Goal: Task Accomplishment & Management: Use online tool/utility

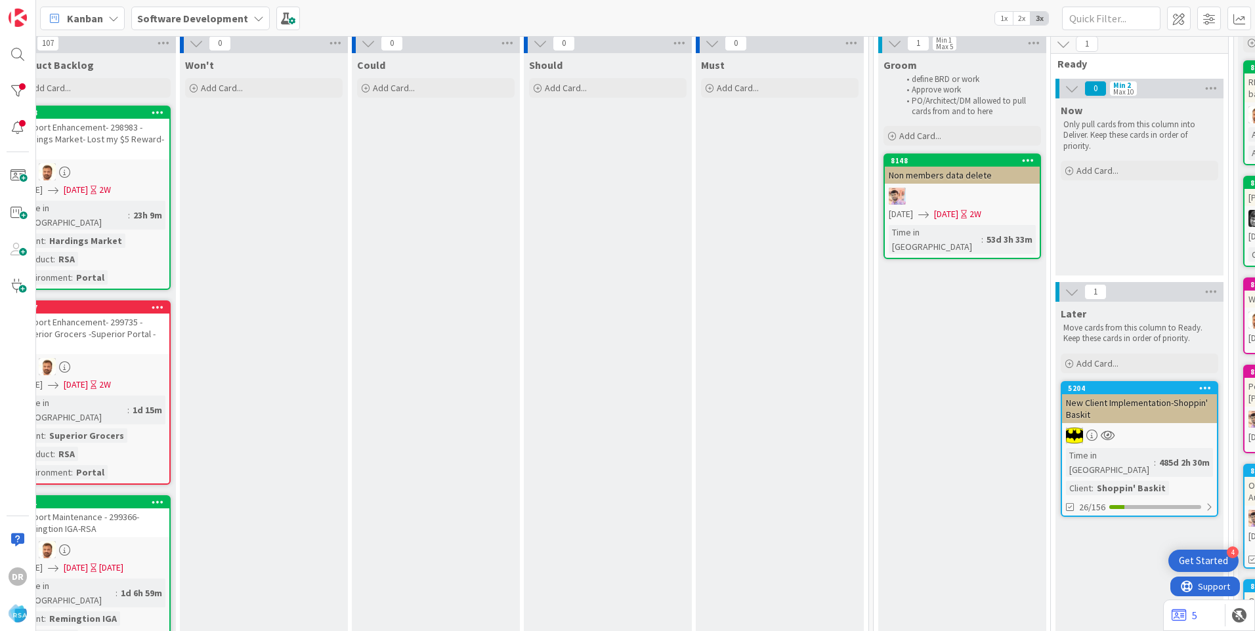
scroll to position [51, 0]
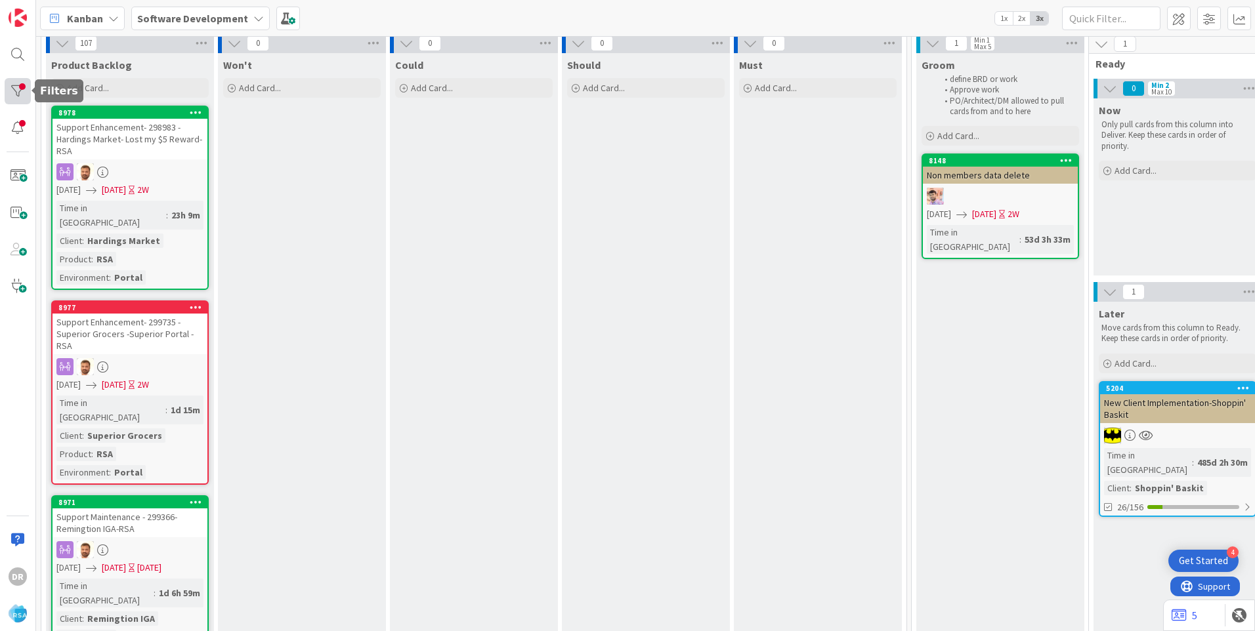
click at [15, 94] on div at bounding box center [18, 91] width 26 height 26
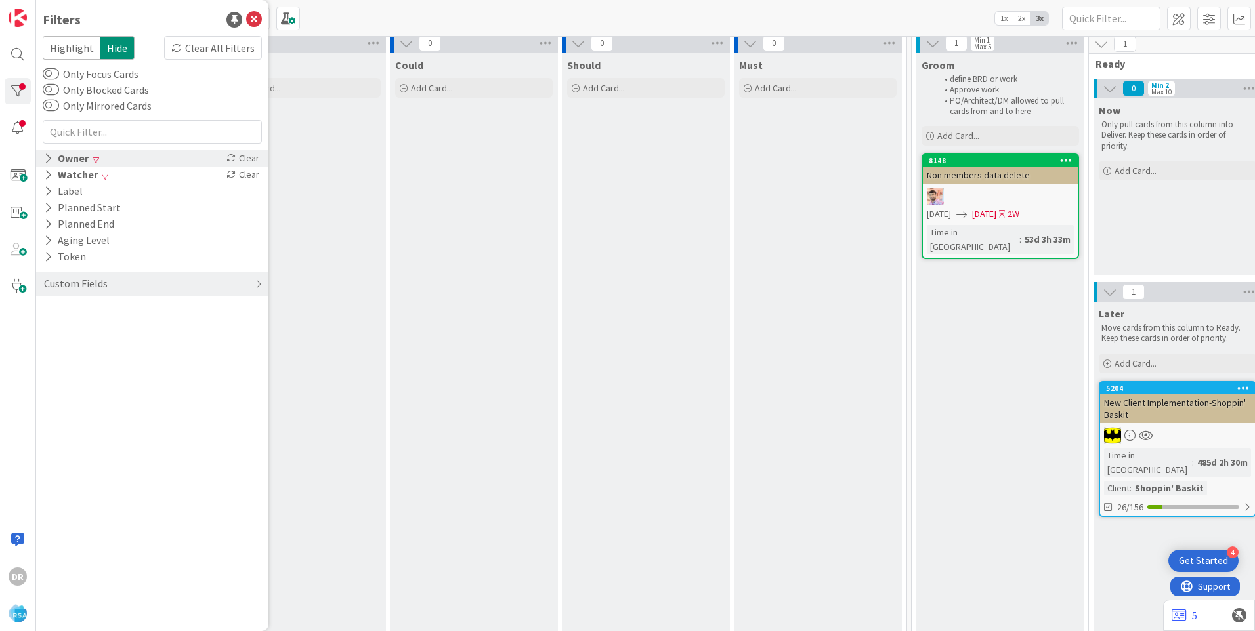
click at [69, 159] on div "Owner" at bounding box center [66, 158] width 47 height 16
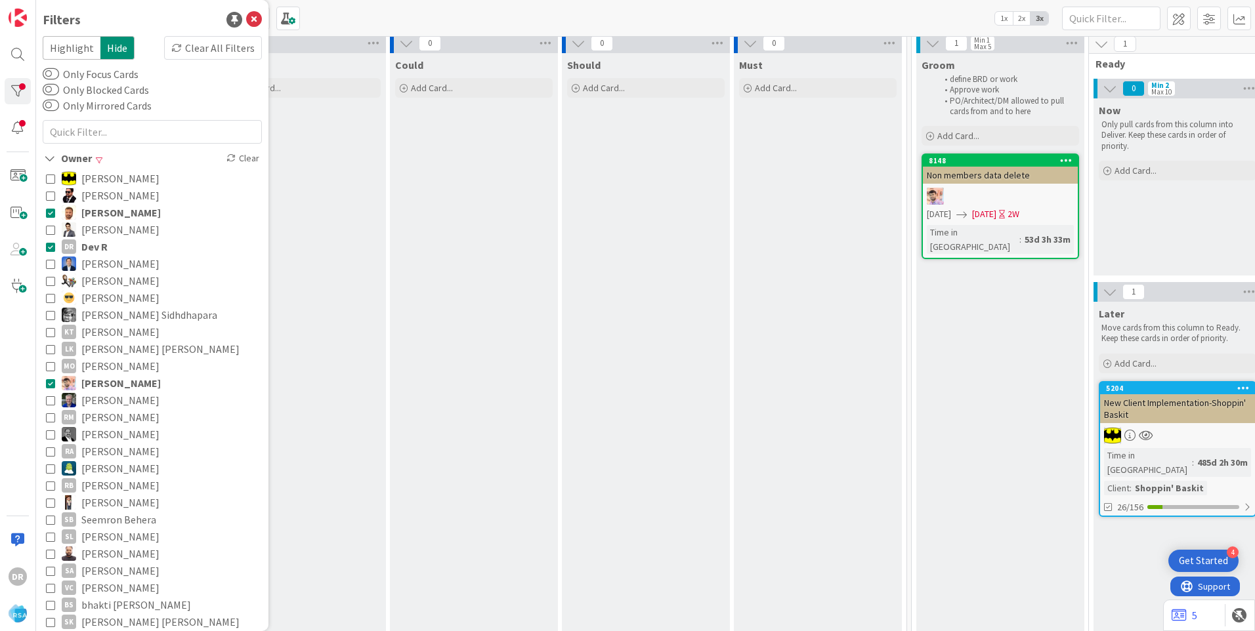
click at [52, 248] on icon at bounding box center [50, 246] width 9 height 9
click at [47, 212] on icon at bounding box center [50, 212] width 9 height 9
click at [51, 385] on icon at bounding box center [50, 383] width 9 height 9
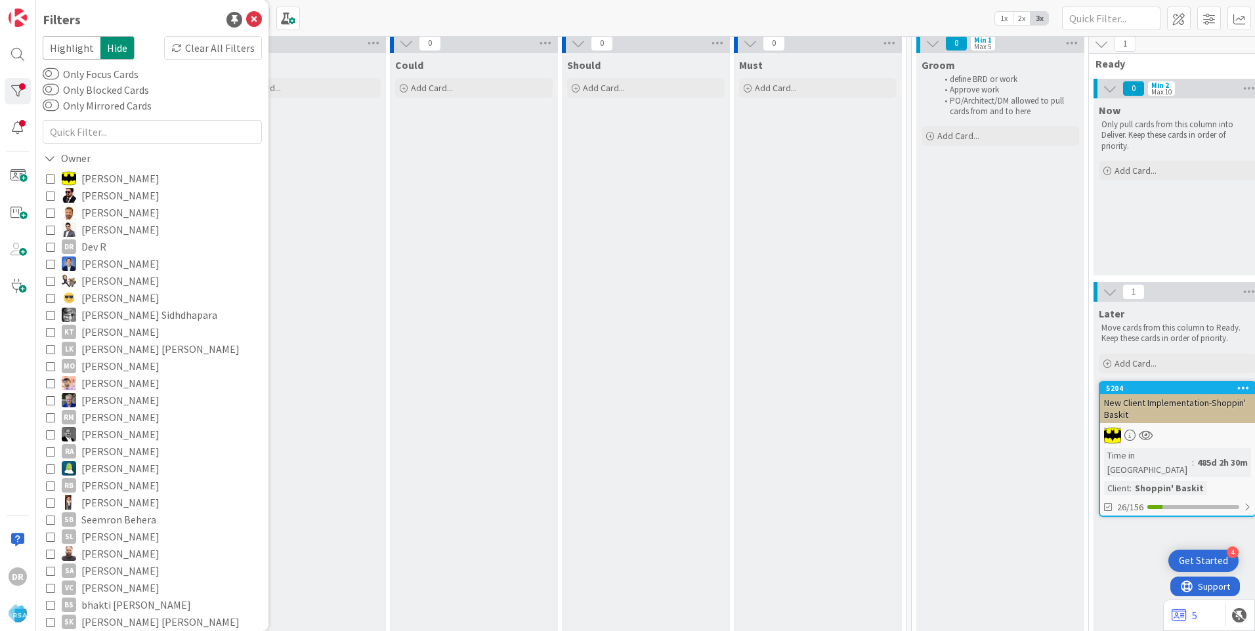
click at [49, 251] on icon at bounding box center [50, 246] width 9 height 9
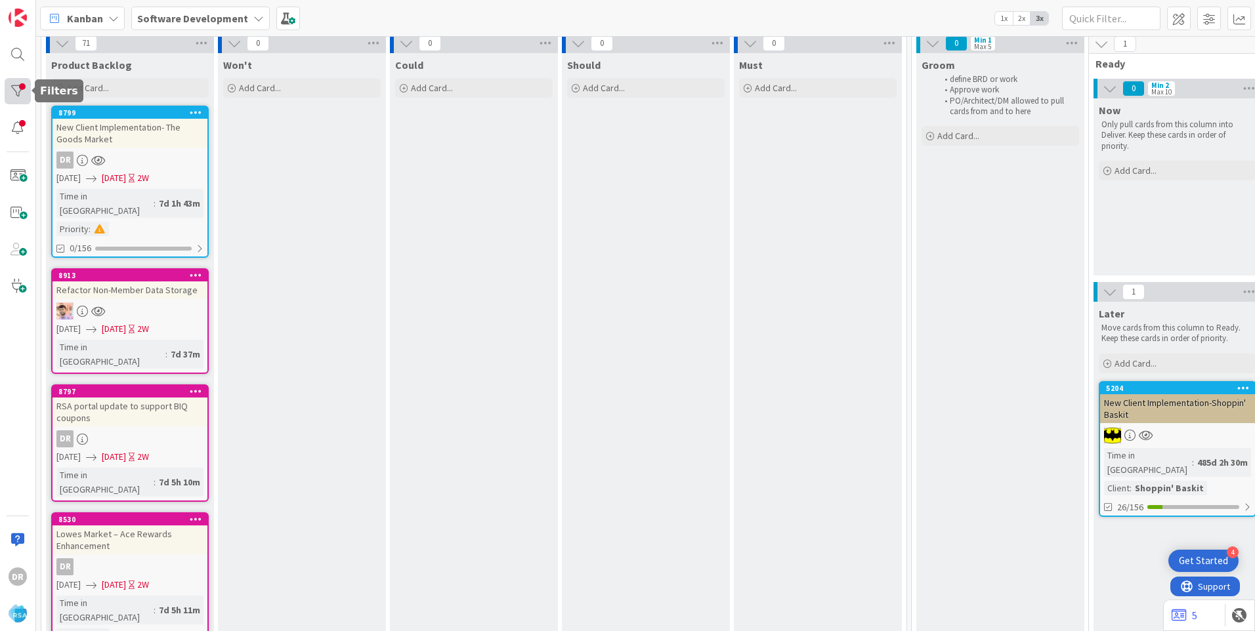
click at [22, 91] on div at bounding box center [18, 91] width 26 height 26
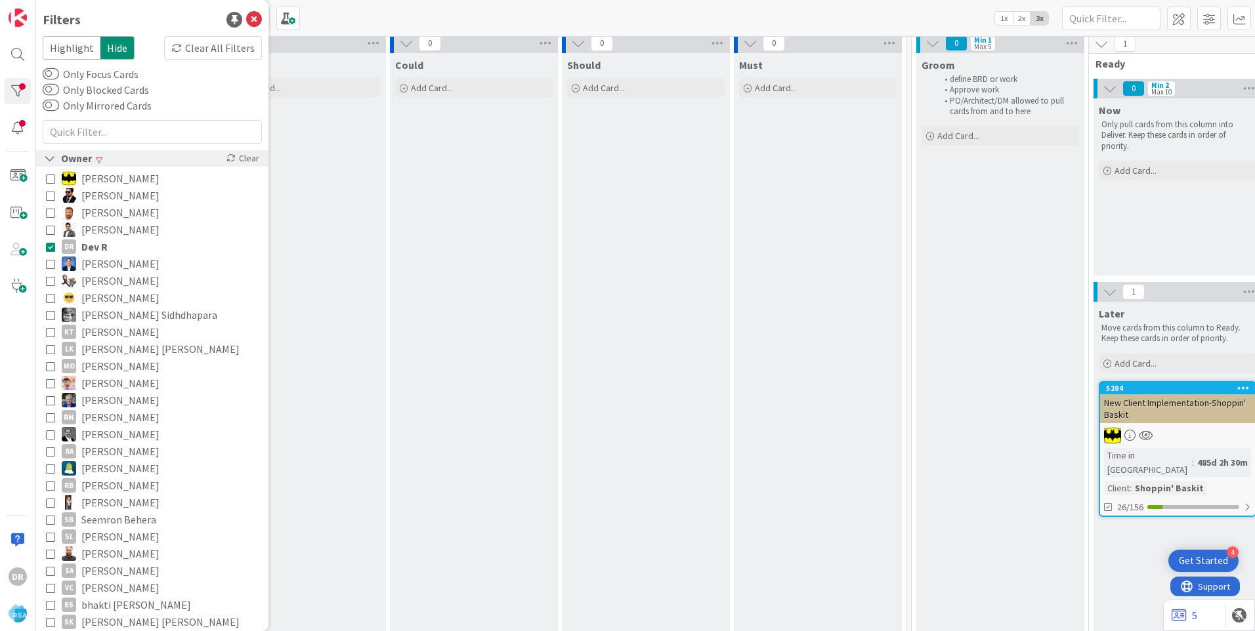
click at [49, 163] on icon at bounding box center [50, 158] width 12 height 11
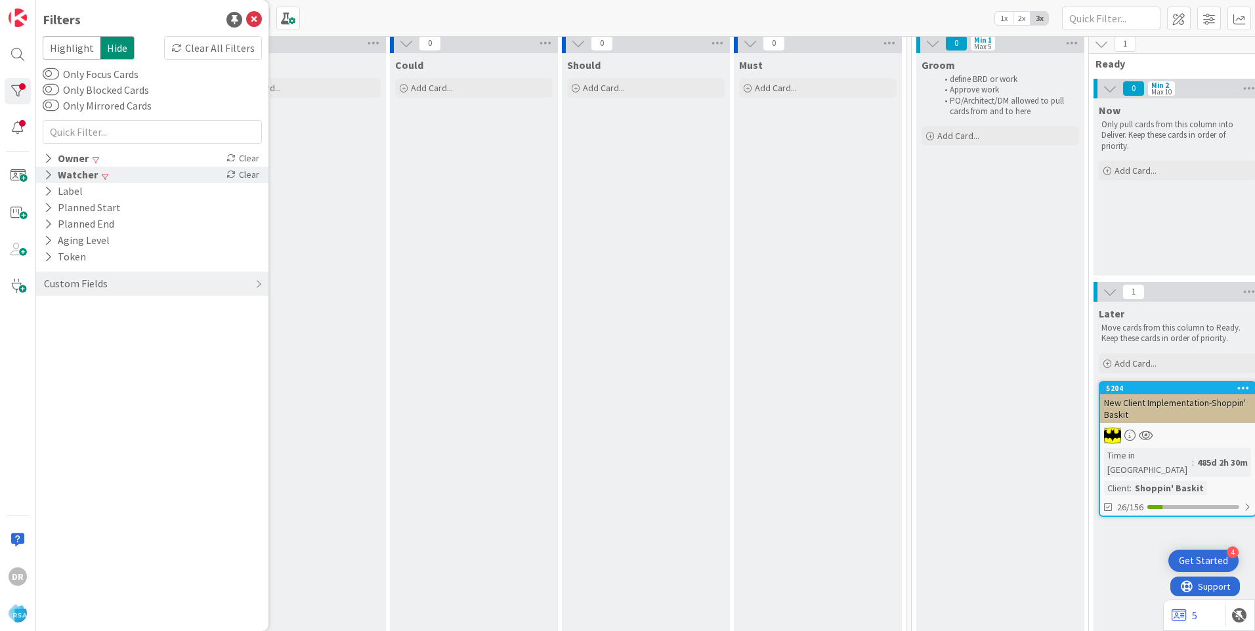
click at [49, 170] on icon at bounding box center [48, 174] width 9 height 11
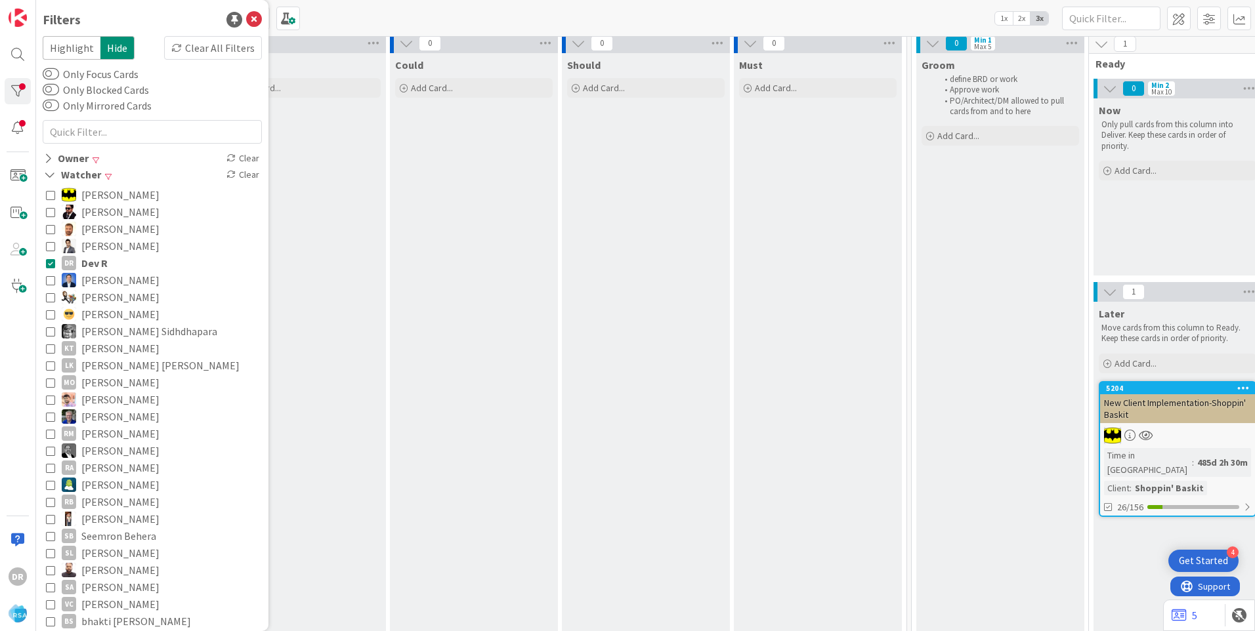
click at [49, 264] on icon at bounding box center [50, 263] width 9 height 9
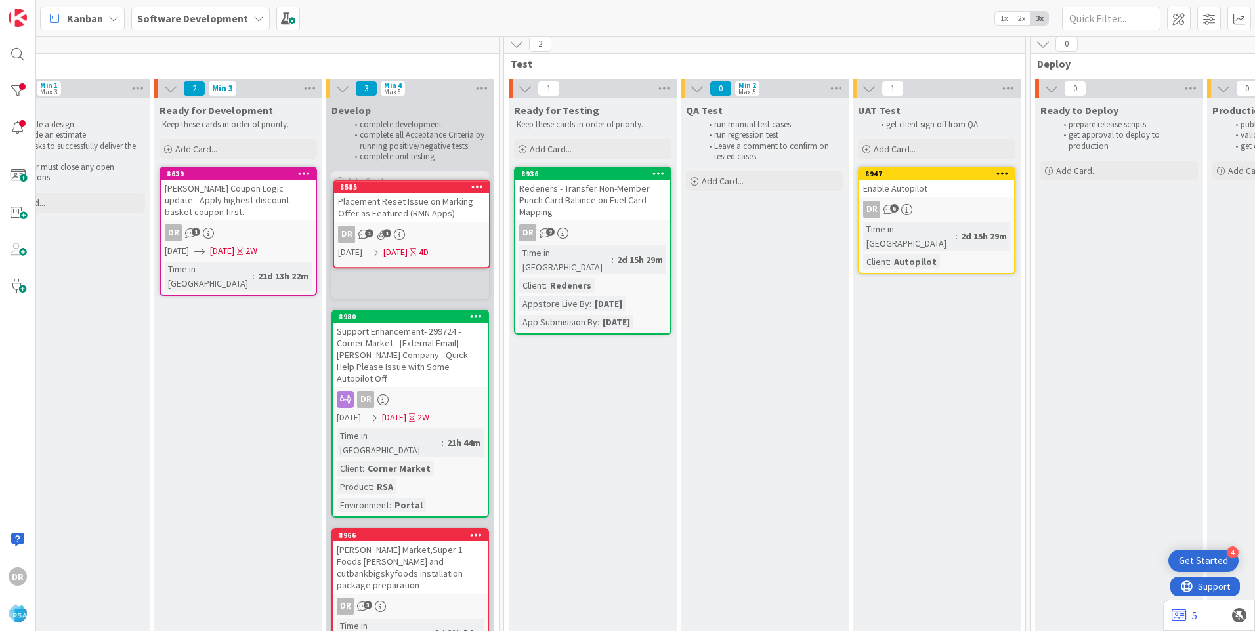
scroll to position [2, 1642]
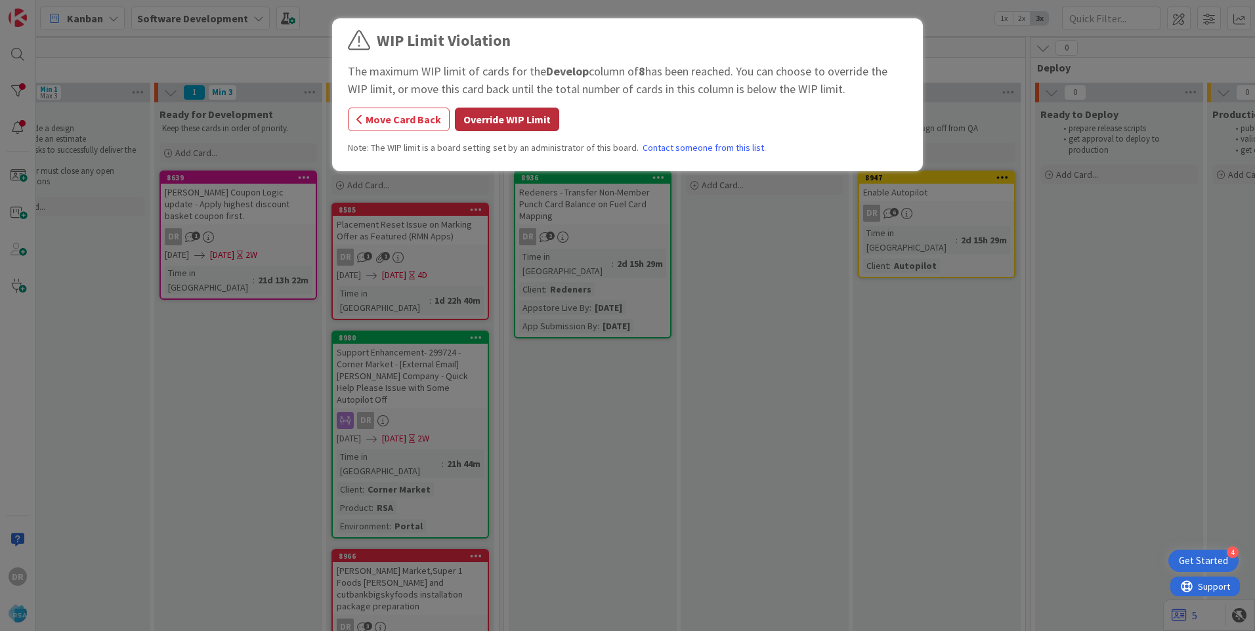
click at [501, 112] on button "Override WIP Limit" at bounding box center [507, 120] width 104 height 24
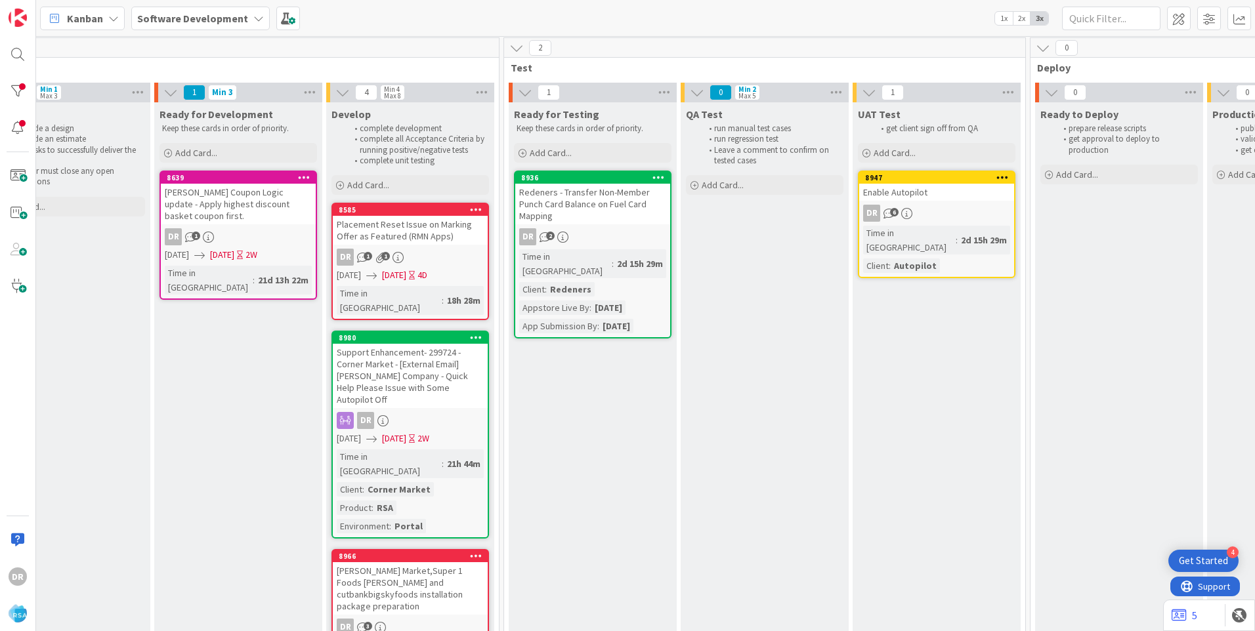
click at [420, 224] on div "Placement Reset Issue on Marking Offer as Featured (RMN Apps)" at bounding box center [410, 230] width 155 height 29
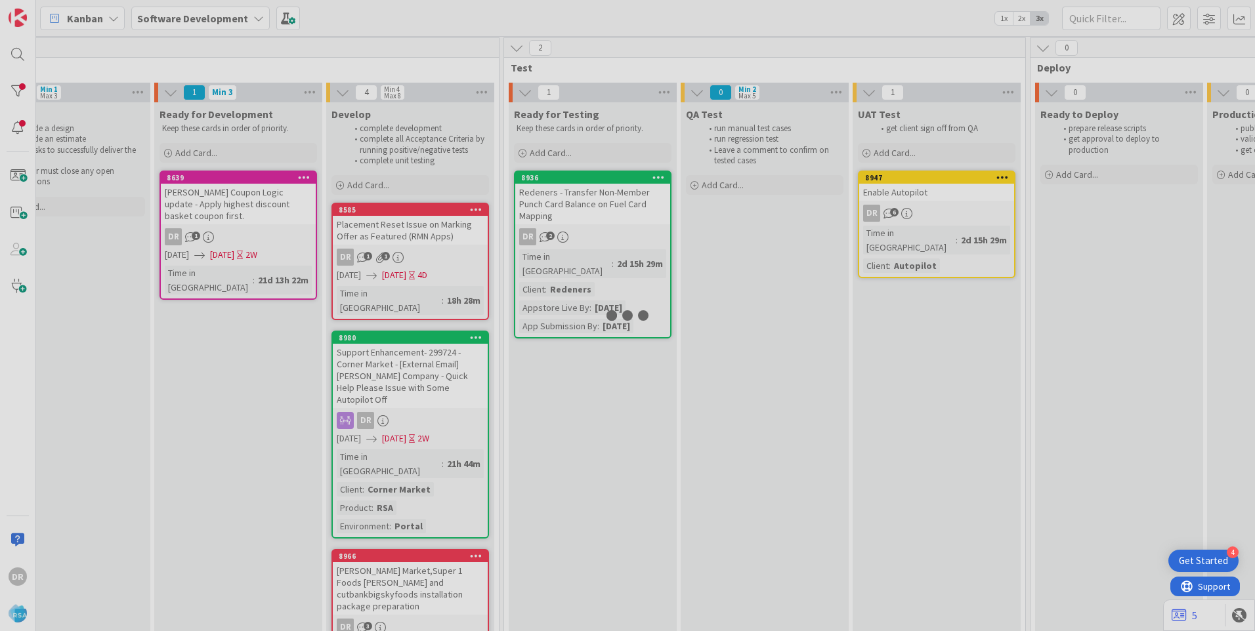
click at [420, 224] on div at bounding box center [627, 315] width 1255 height 631
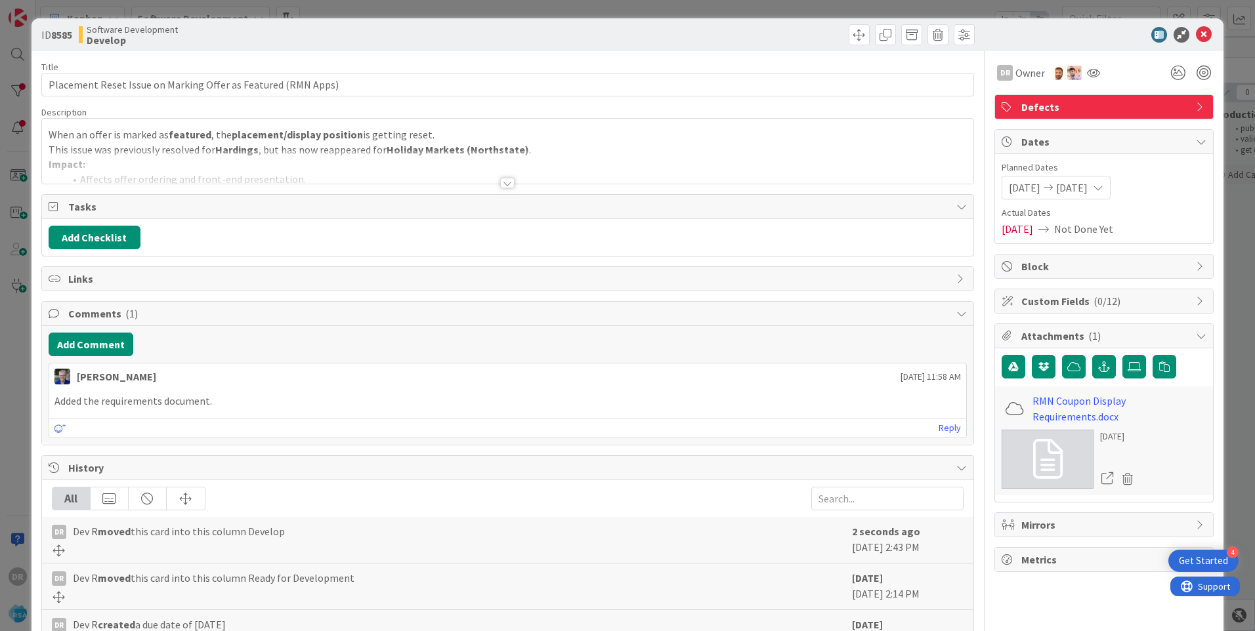
click at [245, 159] on div at bounding box center [507, 166] width 931 height 33
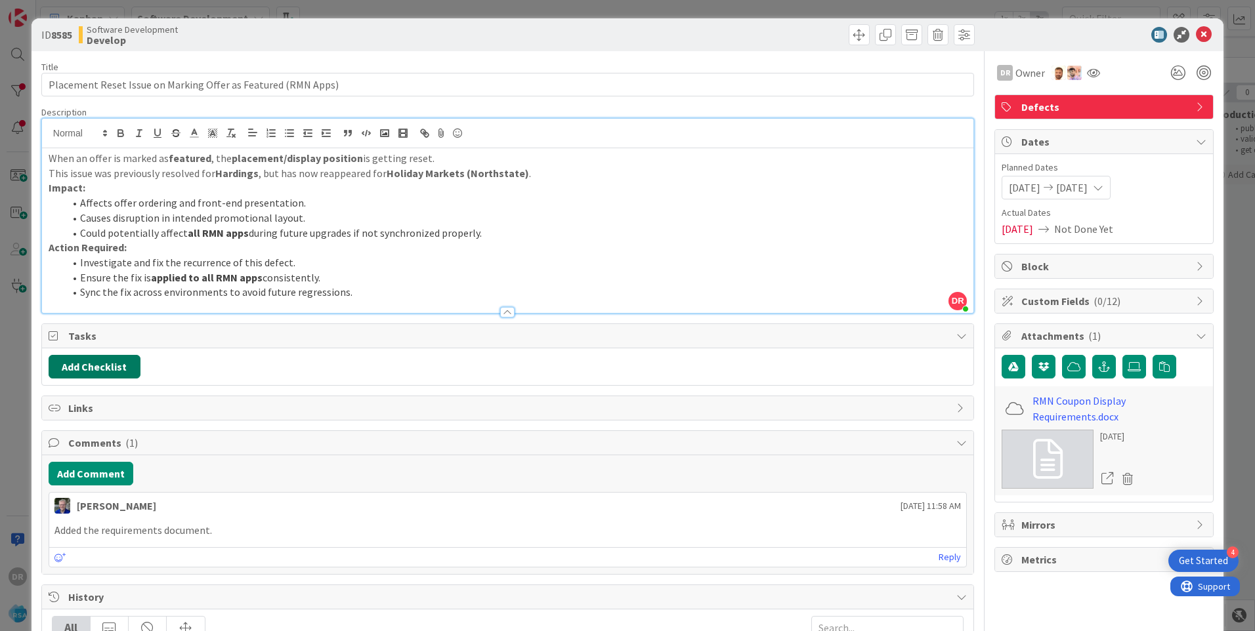
click at [119, 368] on button "Add Checklist" at bounding box center [95, 367] width 92 height 24
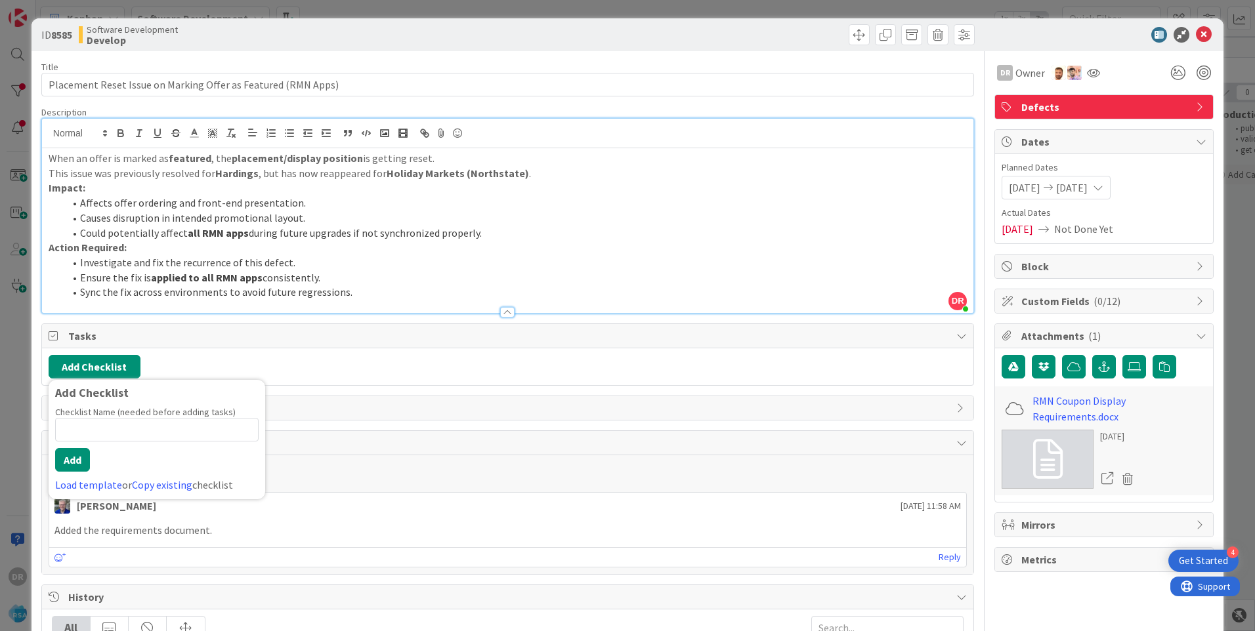
click at [329, 341] on span "Tasks" at bounding box center [508, 336] width 881 height 16
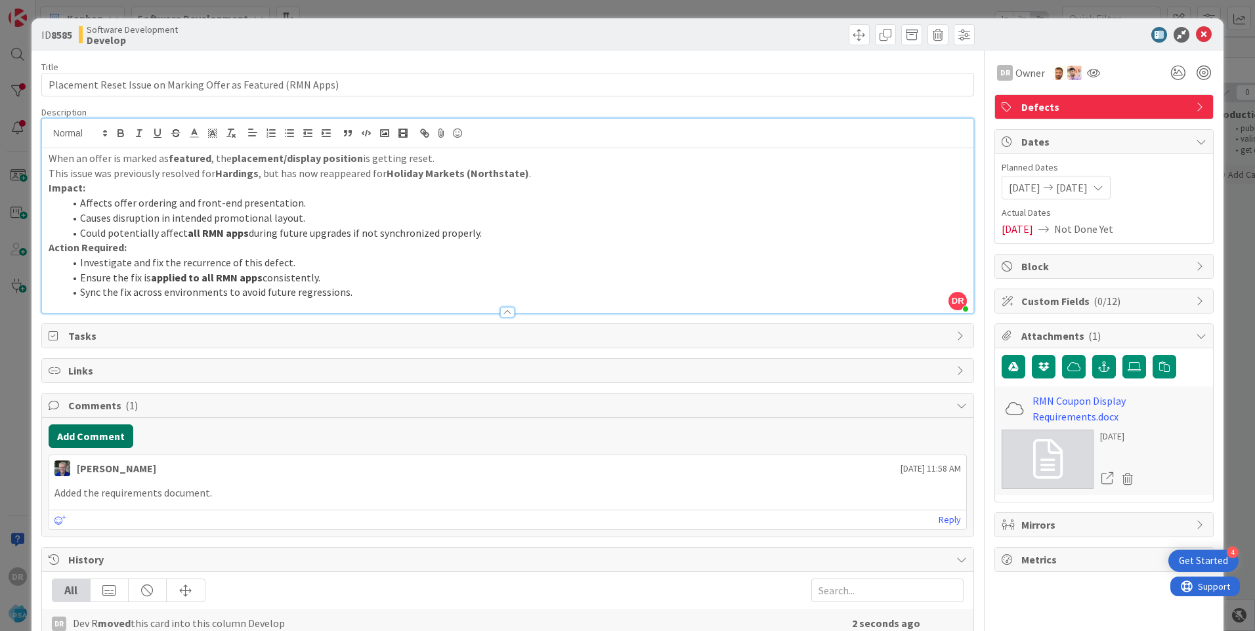
click at [102, 441] on button "Add Comment" at bounding box center [91, 437] width 85 height 24
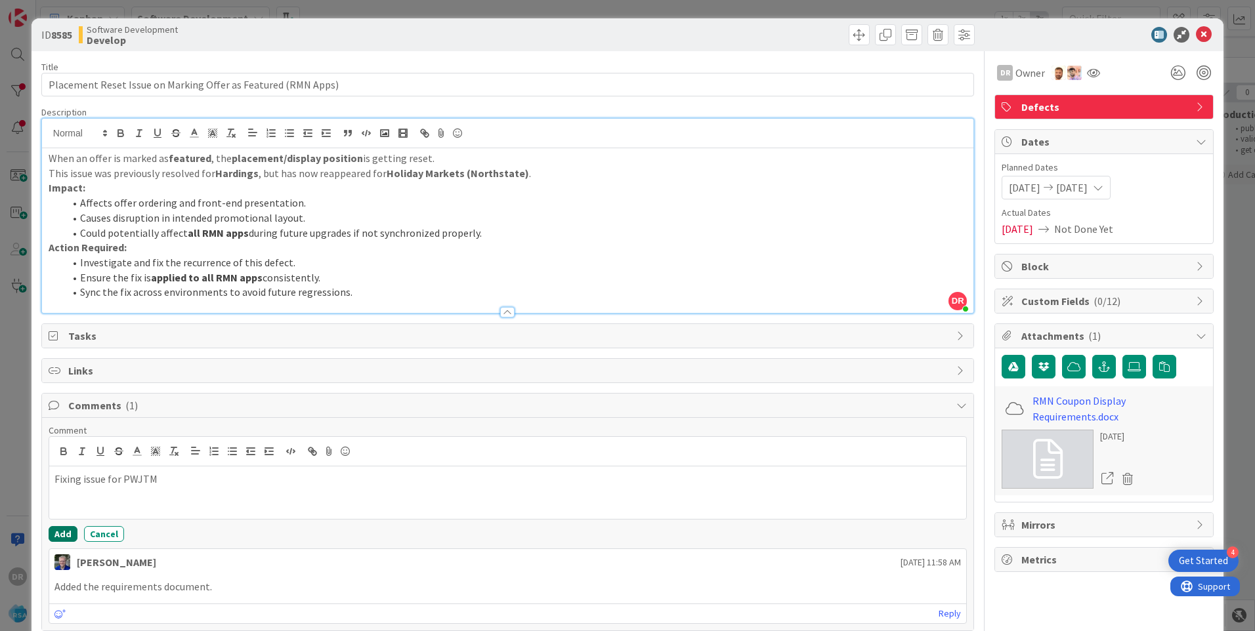
click at [65, 531] on button "Add" at bounding box center [63, 534] width 29 height 16
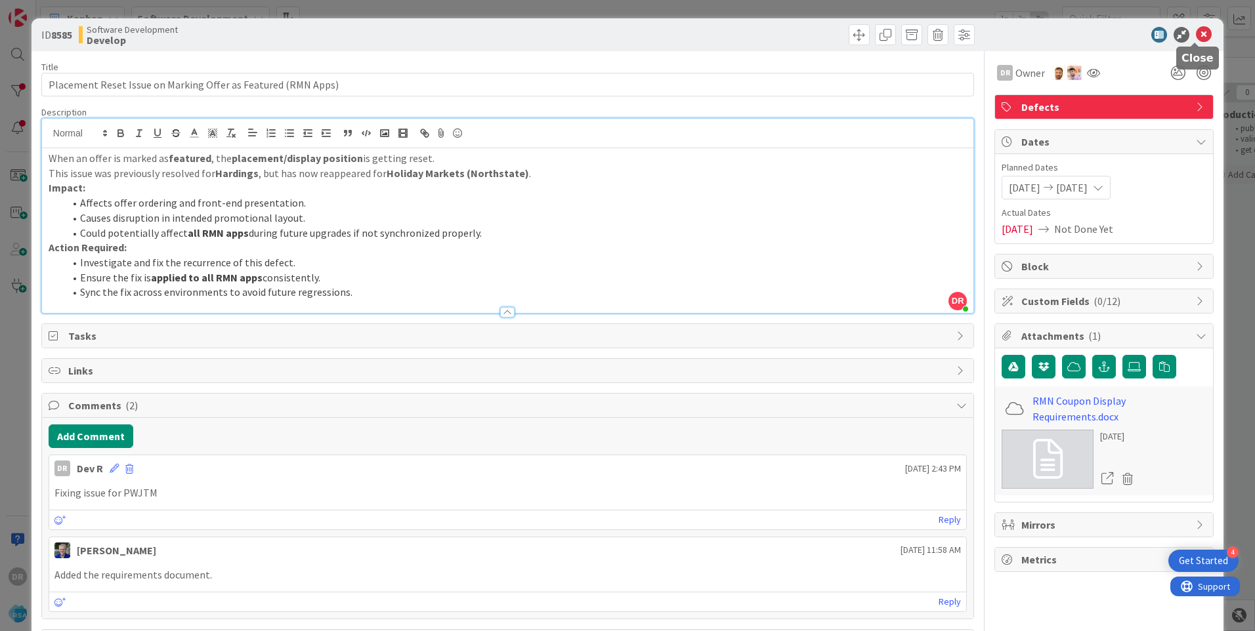
click at [1198, 32] on icon at bounding box center [1204, 35] width 16 height 16
